Goal: Task Accomplishment & Management: Use online tool/utility

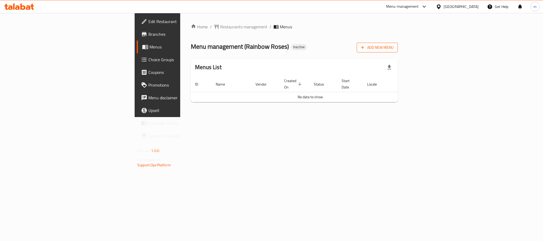
click at [394, 47] on span "Add New Menu" at bounding box center [377, 47] width 33 height 7
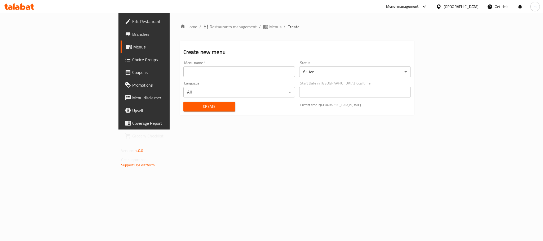
click at [183, 70] on input "text" at bounding box center [239, 72] width 112 height 11
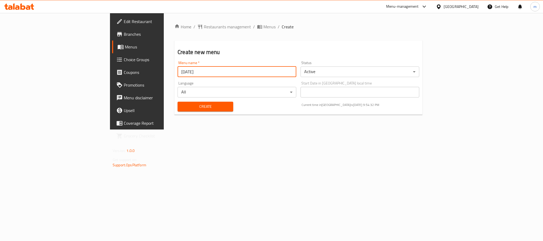
click at [178, 70] on input "[DATE]" at bounding box center [237, 72] width 119 height 11
type input "[DATE]"
click at [182, 109] on span "Create" at bounding box center [205, 106] width 47 height 7
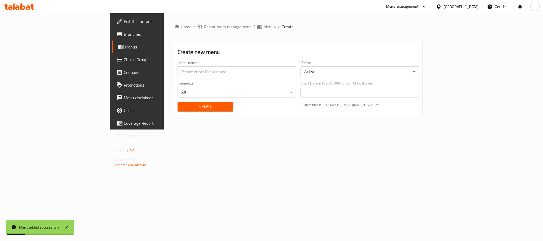
click at [125, 47] on span "Menus" at bounding box center [161, 47] width 72 height 6
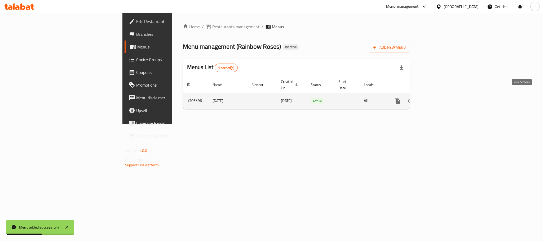
click at [439, 98] on icon "enhanced table" at bounding box center [436, 101] width 6 height 6
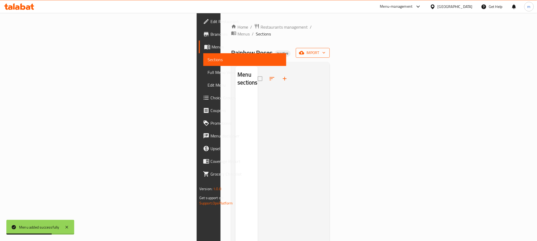
click at [325, 50] on span "import" at bounding box center [312, 53] width 25 height 7
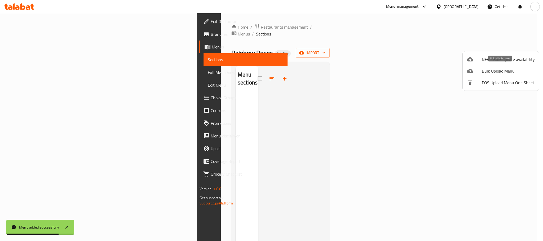
click at [508, 74] on span "Bulk Upload Menu" at bounding box center [508, 71] width 53 height 6
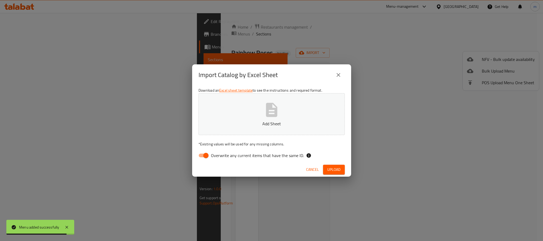
click at [206, 156] on input "Overwrite any current items that have the same ID." at bounding box center [206, 156] width 30 height 10
checkbox input "false"
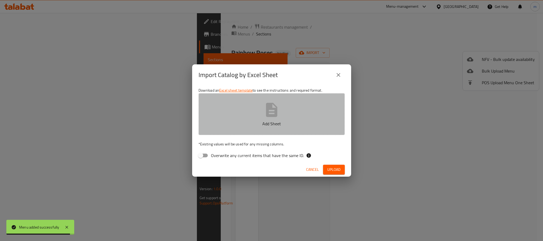
click at [254, 124] on p "Add Sheet" at bounding box center [272, 124] width 130 height 6
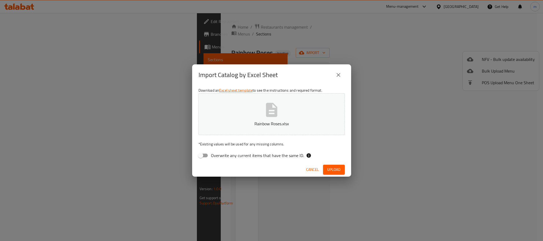
click at [331, 167] on span "Upload" at bounding box center [333, 169] width 13 height 7
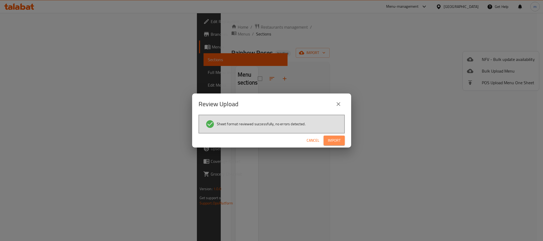
click at [331, 136] on button "Import" at bounding box center [334, 141] width 21 height 10
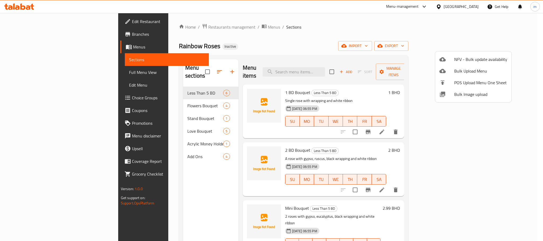
click at [26, 72] on div at bounding box center [271, 120] width 543 height 241
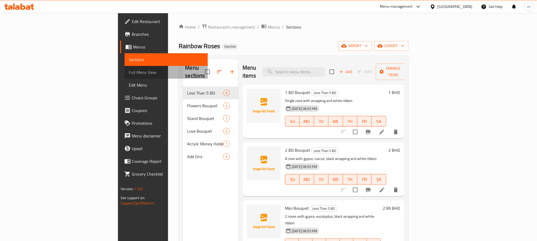
click at [129, 72] on span "Full Menu View" at bounding box center [166, 72] width 74 height 6
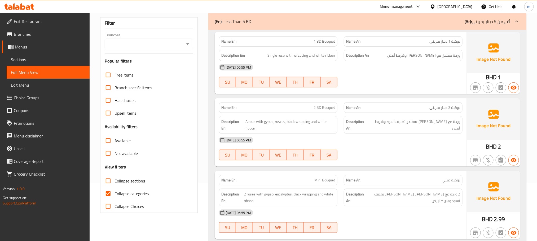
scroll to position [80, 0]
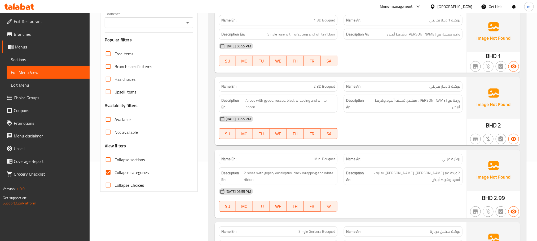
click at [112, 172] on input "Collapse categories" at bounding box center [108, 172] width 13 height 13
checkbox input "false"
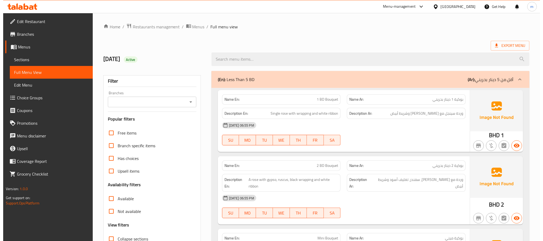
scroll to position [0, 0]
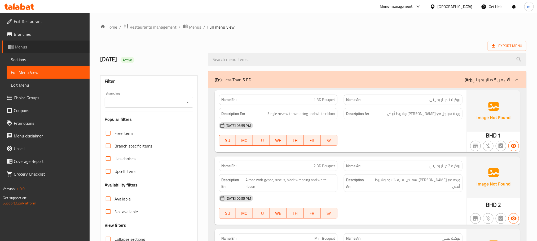
click at [41, 50] on span "Menus" at bounding box center [50, 47] width 71 height 6
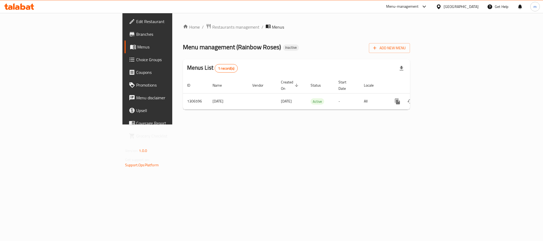
click at [136, 32] on span "Branches" at bounding box center [172, 34] width 73 height 6
